Goal: Navigation & Orientation: Find specific page/section

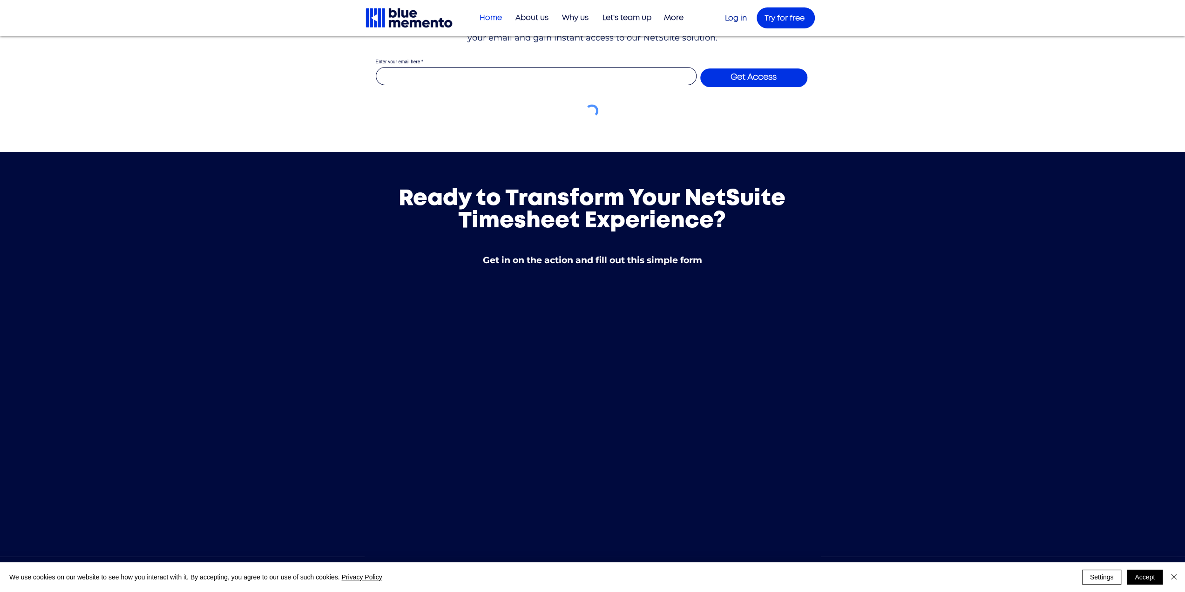
scroll to position [3397, 0]
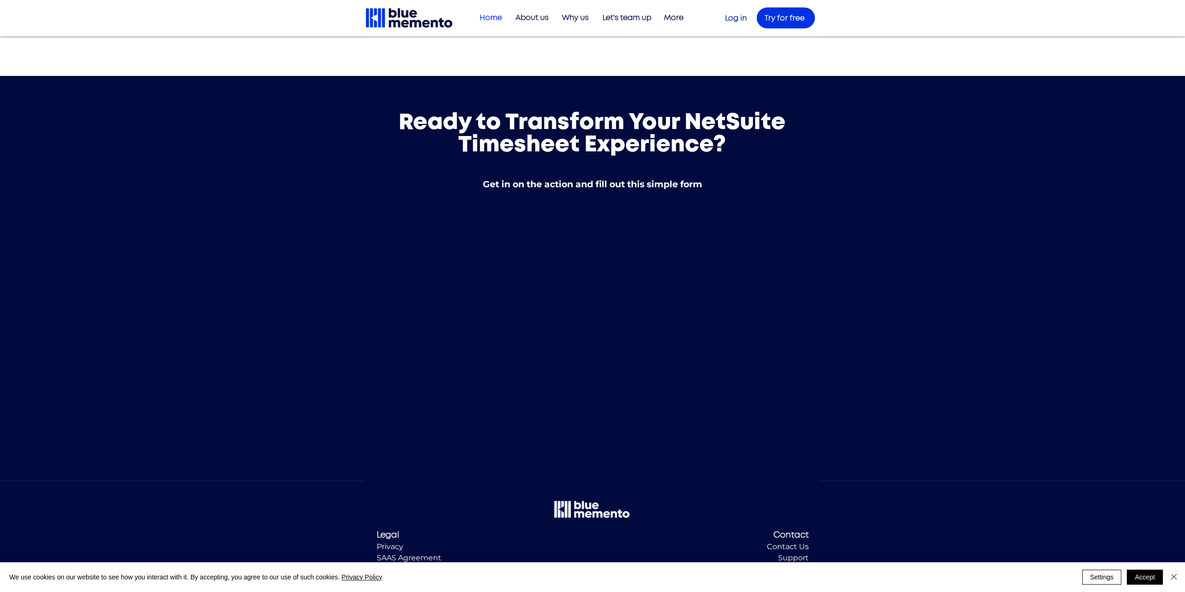
click at [770, 542] on span "Contact Us" at bounding box center [788, 546] width 42 height 9
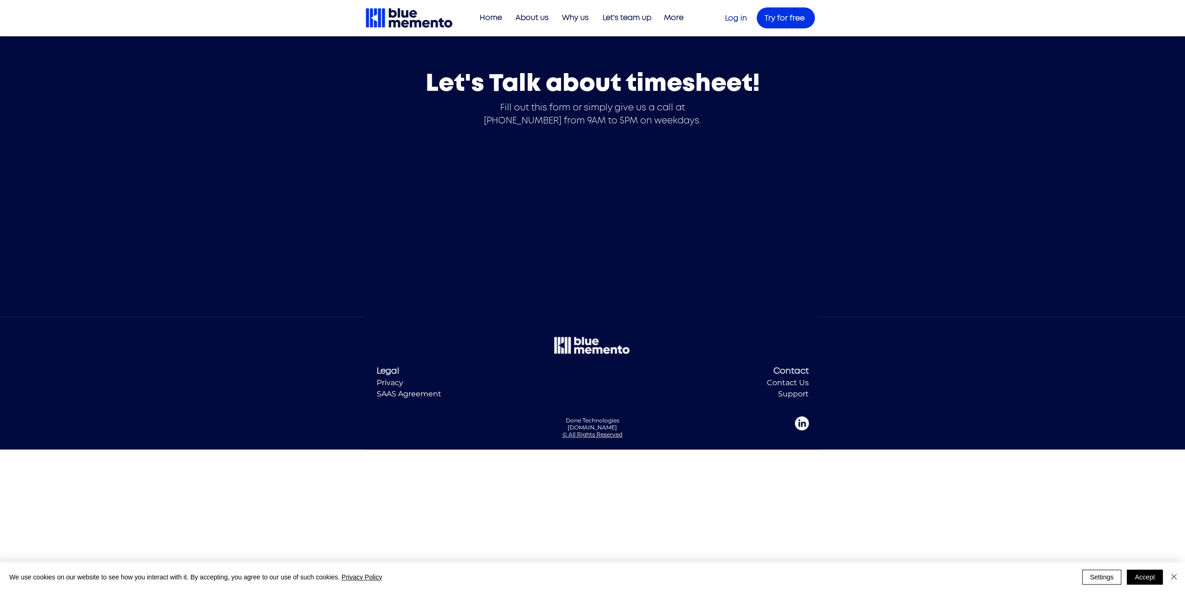
click at [791, 395] on span "Support" at bounding box center [793, 393] width 31 height 9
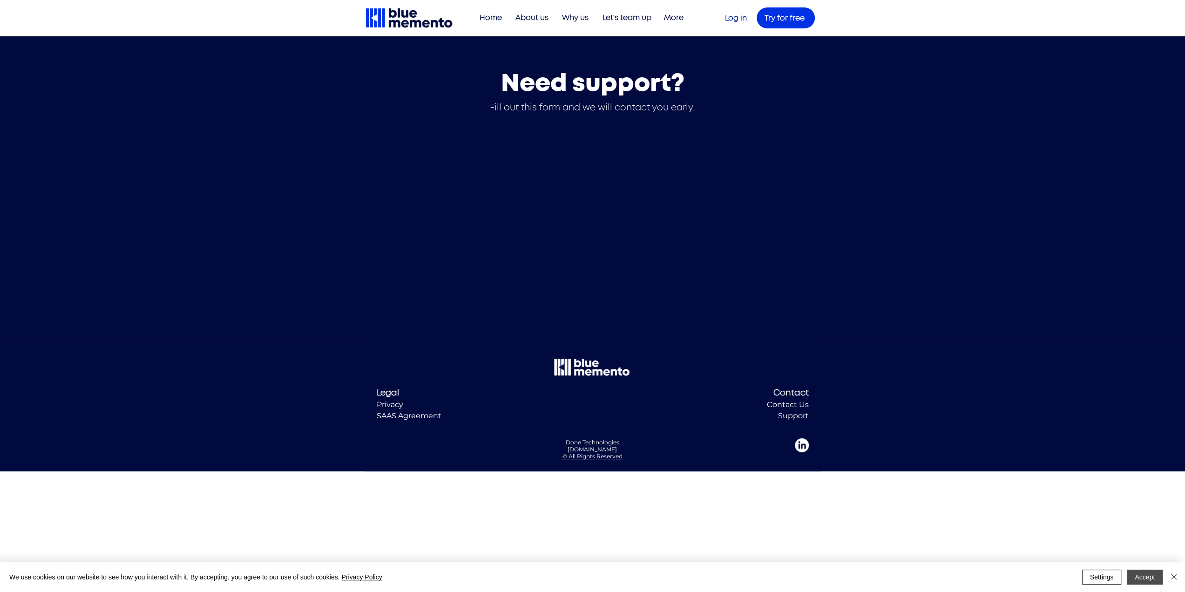
click at [1145, 571] on button "Accept" at bounding box center [1144, 576] width 36 height 15
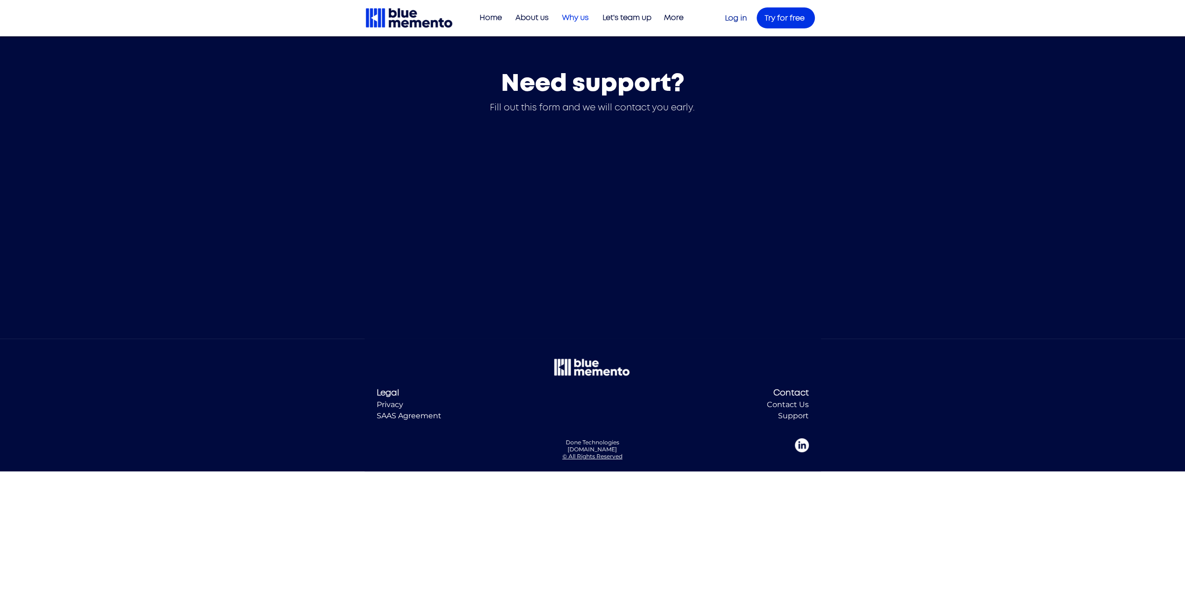
click at [575, 20] on p "Why us" at bounding box center [575, 17] width 36 height 15
